Goal: Task Accomplishment & Management: Use online tool/utility

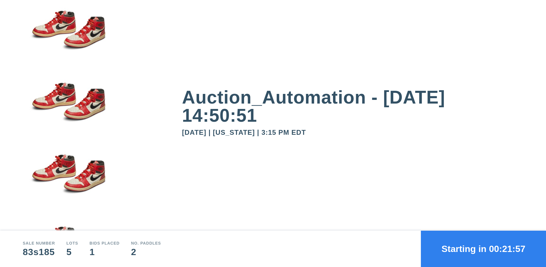
click at [483, 249] on button "Starting in 00:21:57" at bounding box center [483, 249] width 125 height 36
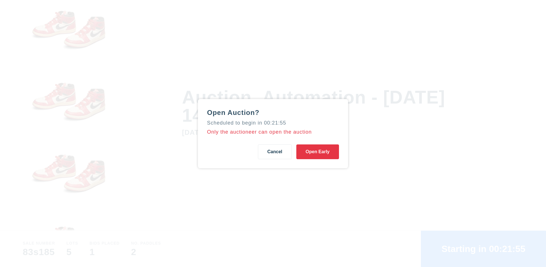
click at [317, 152] on button "Open Early" at bounding box center [317, 152] width 43 height 15
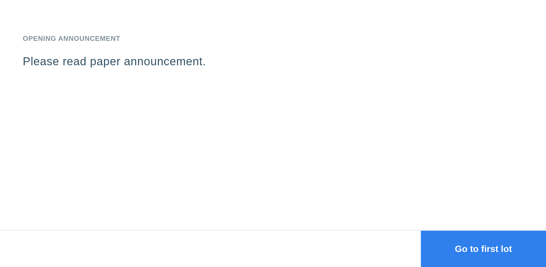
click at [483, 249] on button "Go to first lot" at bounding box center [483, 249] width 125 height 36
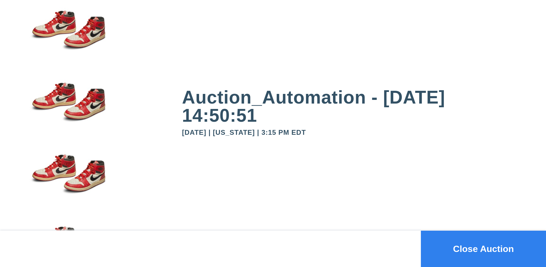
click at [483, 249] on button "Close Auction" at bounding box center [483, 249] width 125 height 36
